Goal: Information Seeking & Learning: Understand process/instructions

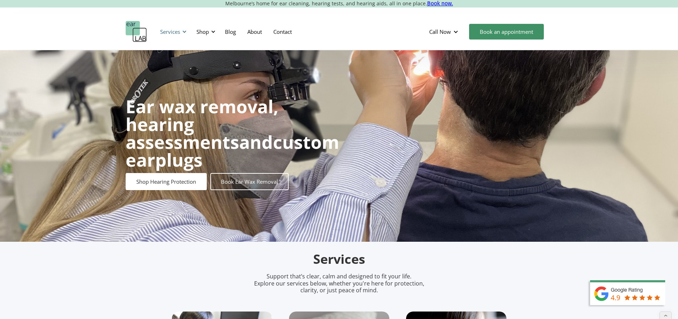
click at [170, 31] on div "Services" at bounding box center [170, 31] width 20 height 7
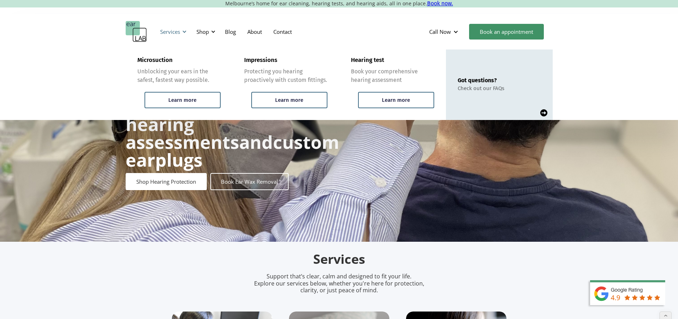
click at [170, 31] on div "Services" at bounding box center [170, 31] width 20 height 7
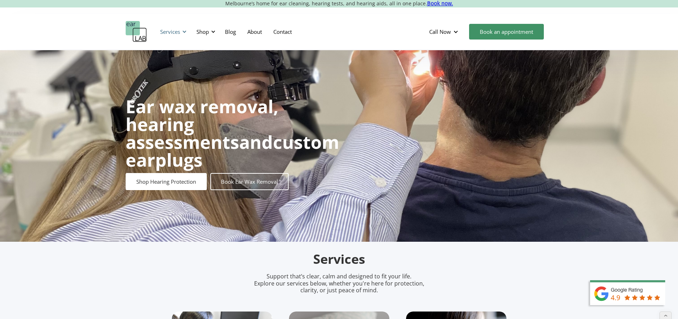
click at [170, 31] on div "Services" at bounding box center [170, 31] width 20 height 7
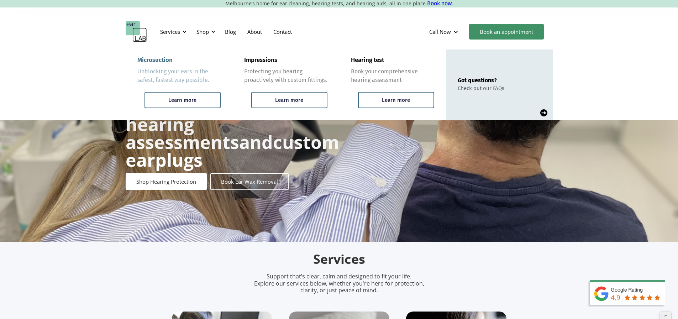
click at [156, 58] on div "Microsuction" at bounding box center [154, 60] width 35 height 7
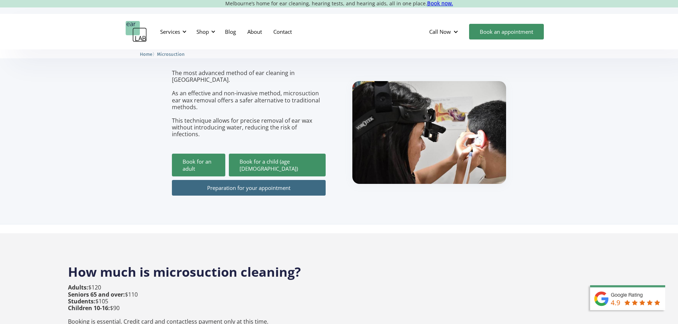
scroll to position [71, 0]
click at [239, 180] on link "Preparation for your appointment" at bounding box center [249, 188] width 154 height 16
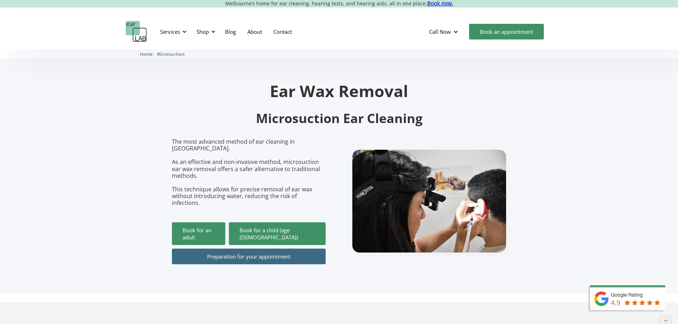
scroll to position [0, 0]
